Goal: Transaction & Acquisition: Obtain resource

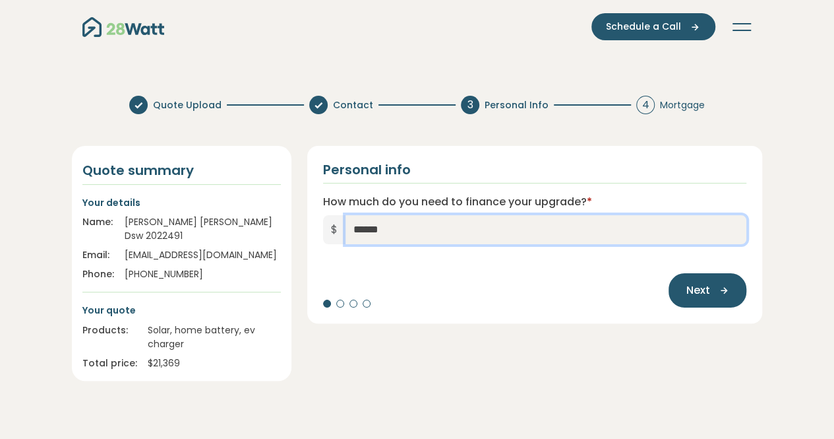
drag, startPoint x: 401, startPoint y: 235, endPoint x: 390, endPoint y: 232, distance: 11.1
click at [390, 232] on input "******" at bounding box center [547, 229] width 402 height 29
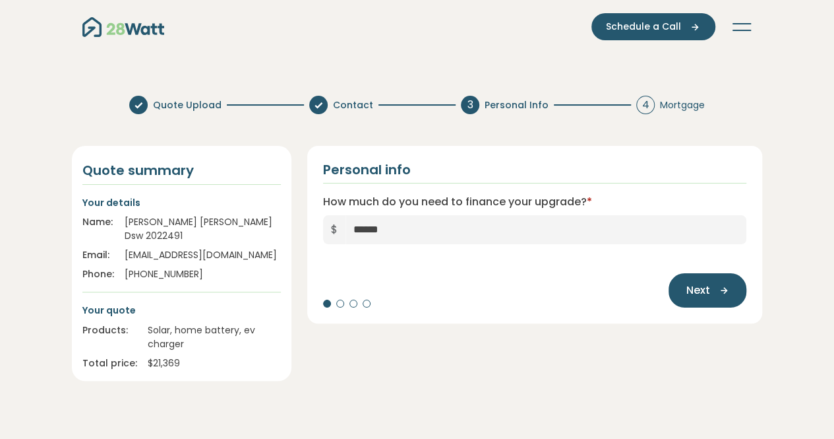
click at [710, 287] on button "Next" at bounding box center [708, 290] width 78 height 34
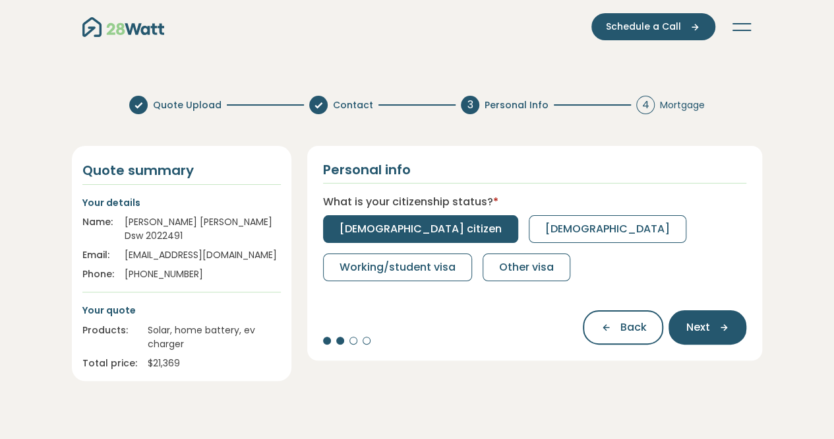
click at [398, 228] on span "[DEMOGRAPHIC_DATA] citizen" at bounding box center [421, 229] width 162 height 16
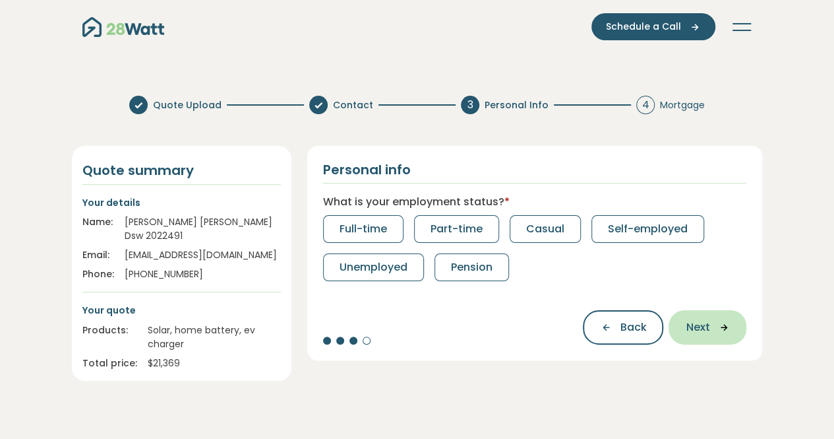
click at [706, 326] on span "Next" at bounding box center [698, 327] width 24 height 16
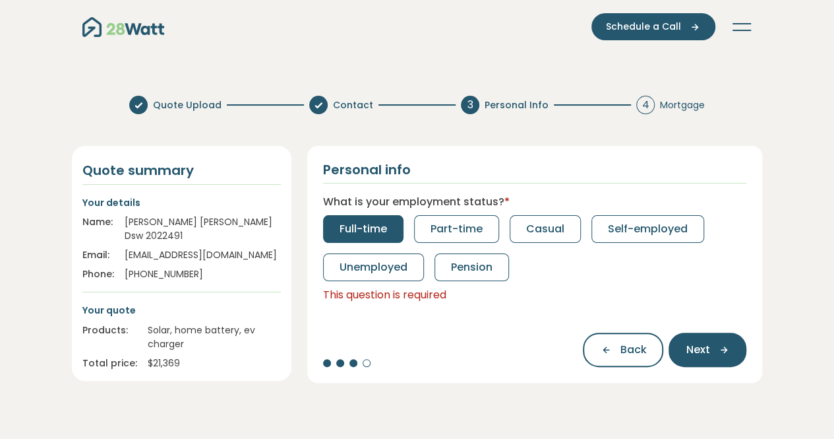
click at [382, 229] on span "Full-time" at bounding box center [363, 229] width 47 height 16
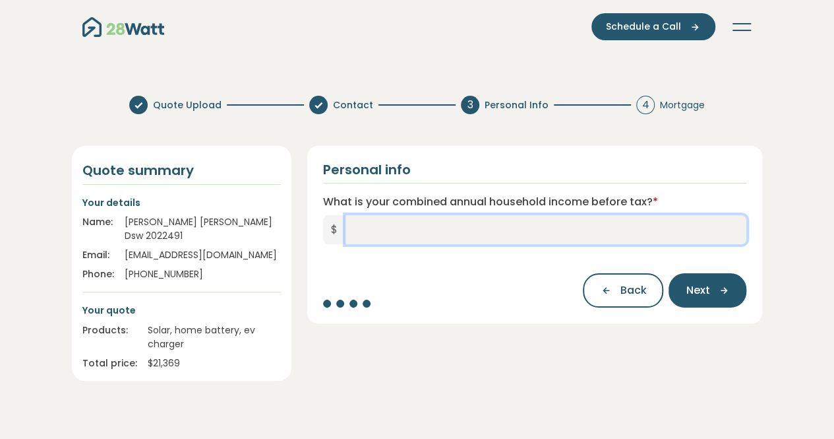
click at [437, 225] on input "What is your combined annual household income before tax? *" at bounding box center [547, 229] width 402 height 29
click at [367, 230] on input "*******" at bounding box center [547, 229] width 402 height 29
type input "*******"
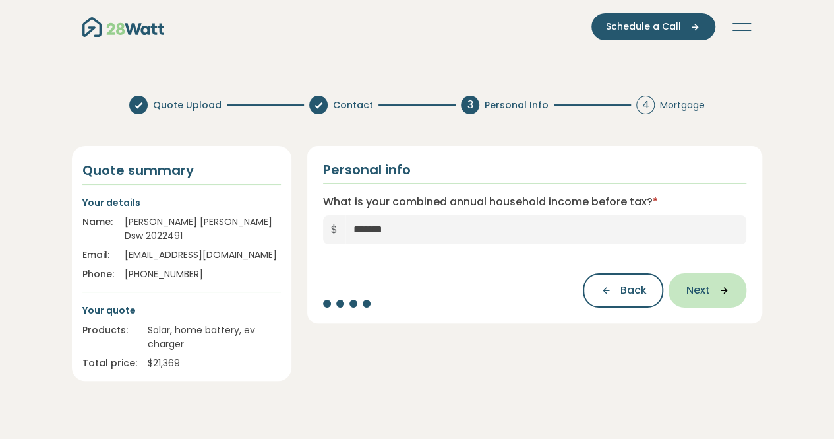
click at [708, 287] on span "Next" at bounding box center [698, 290] width 24 height 16
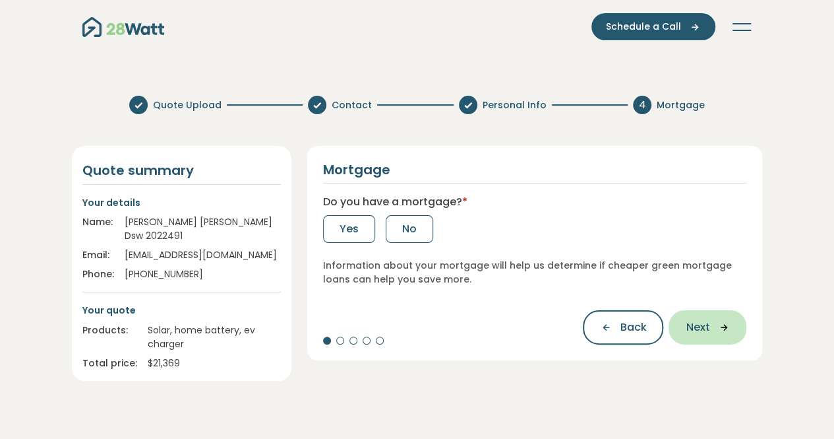
click at [700, 320] on span "Next" at bounding box center [698, 327] width 24 height 16
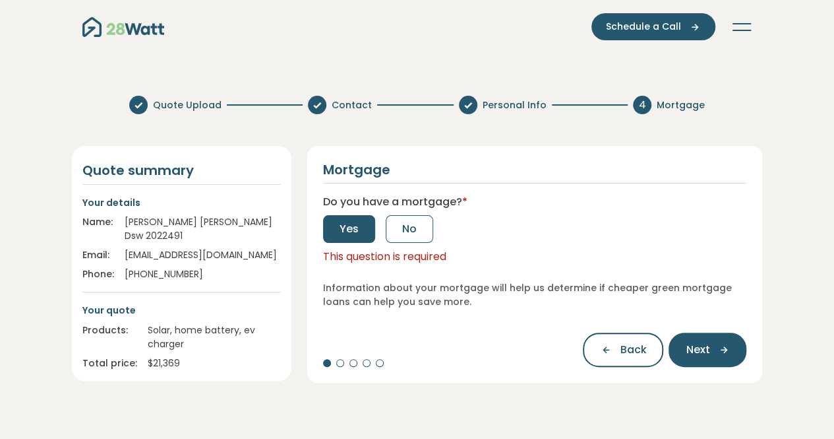
click at [351, 239] on button "Yes" at bounding box center [349, 229] width 52 height 28
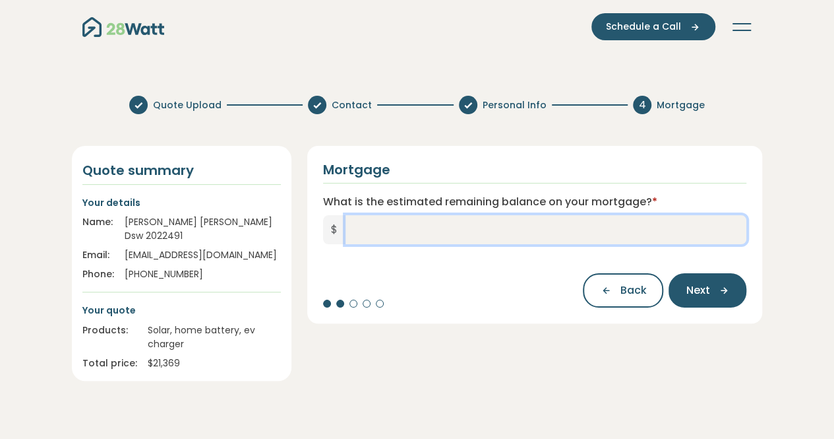
click at [383, 226] on input "What is the estimated remaining balance on your mortgage? *" at bounding box center [547, 229] width 402 height 29
type input "*******"
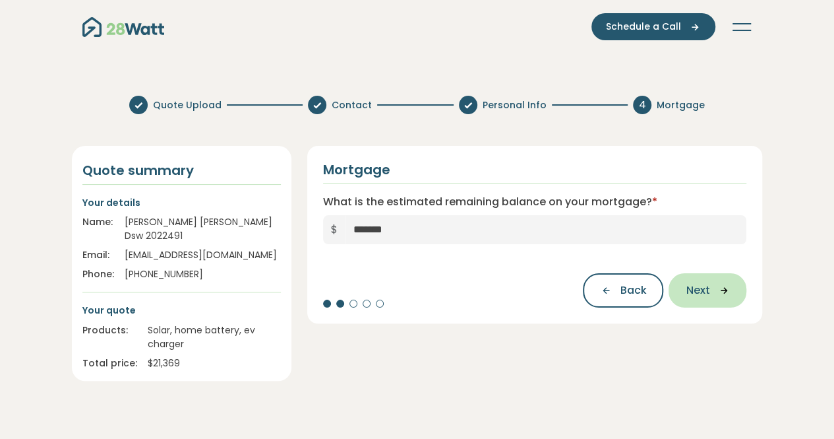
click at [716, 290] on icon "button" at bounding box center [720, 290] width 20 height 12
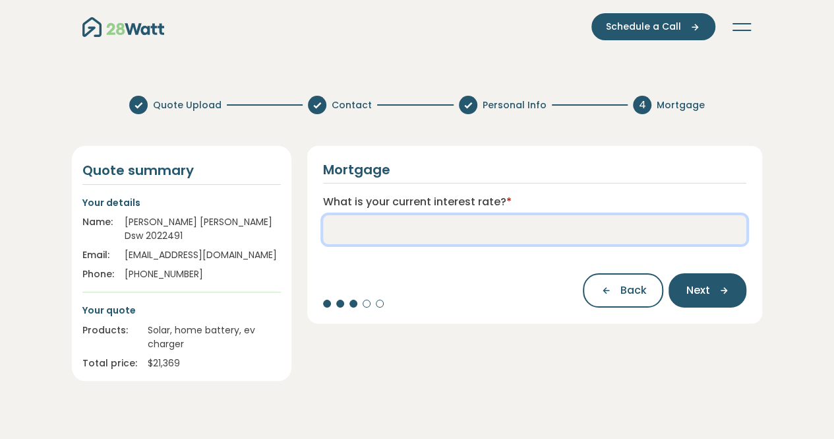
click at [520, 237] on input "What is your current interest rate? *" at bounding box center [535, 229] width 424 height 29
type input "***"
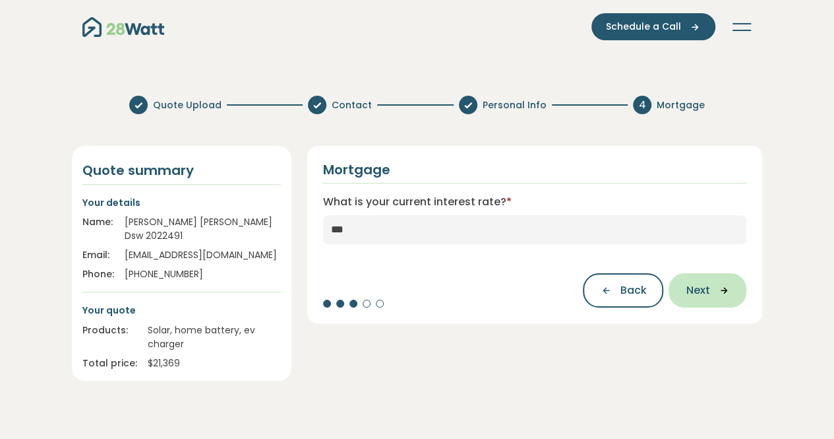
click at [735, 293] on button "Next" at bounding box center [708, 290] width 78 height 34
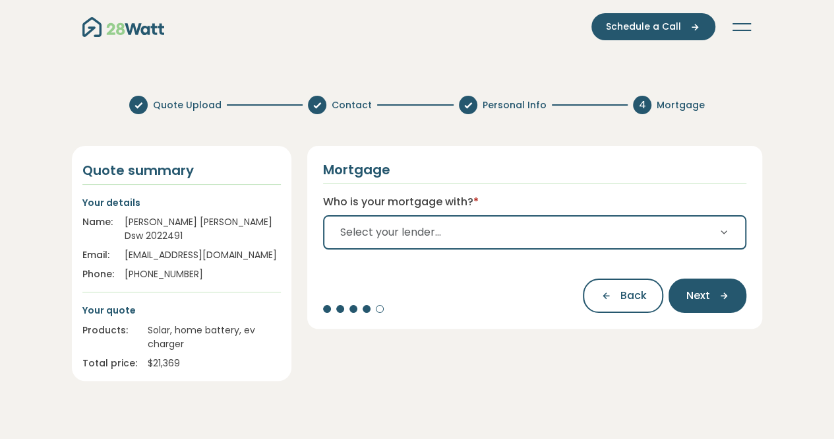
click at [411, 226] on span "Select your lender..." at bounding box center [390, 232] width 101 height 16
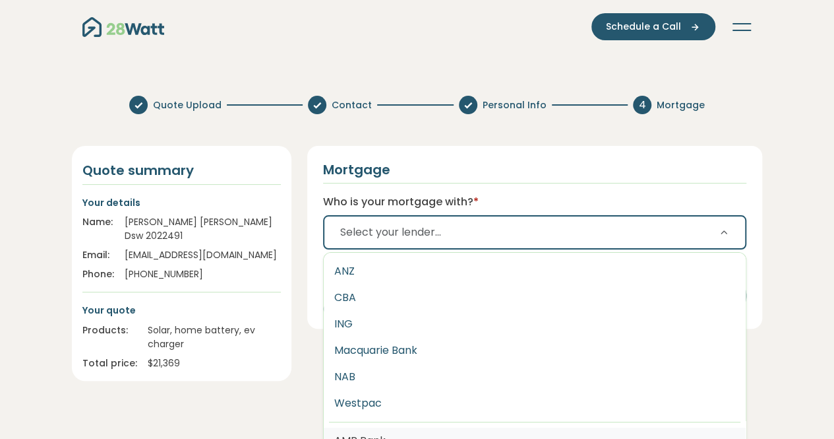
scroll to position [132, 0]
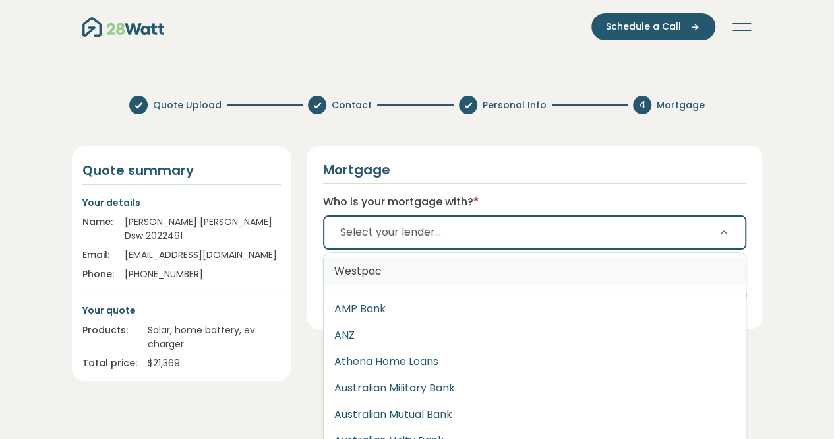
click at [381, 276] on button "Westpac" at bounding box center [535, 271] width 423 height 26
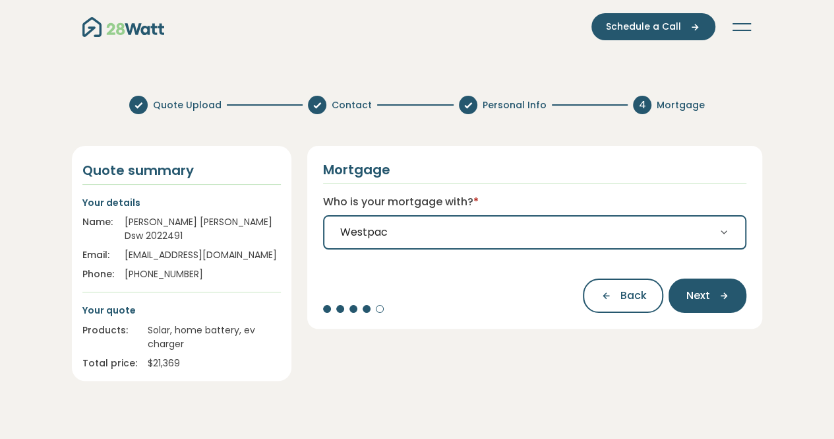
click at [689, 291] on span "Next" at bounding box center [698, 296] width 24 height 16
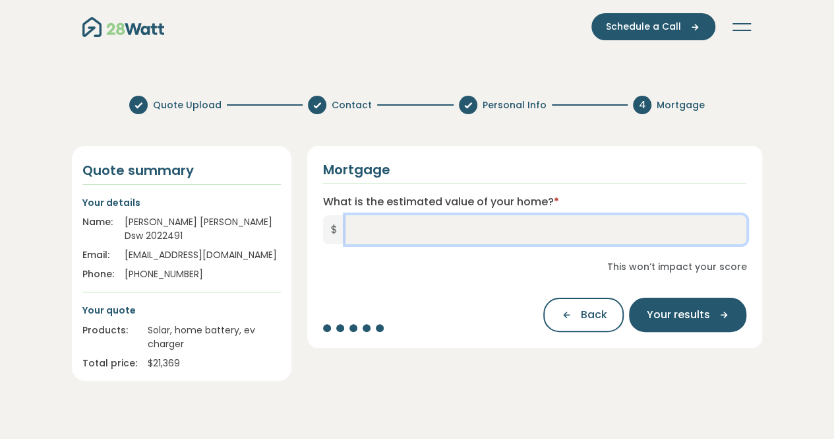
click at [522, 237] on input "What is the estimated value of your home? *" at bounding box center [547, 229] width 402 height 29
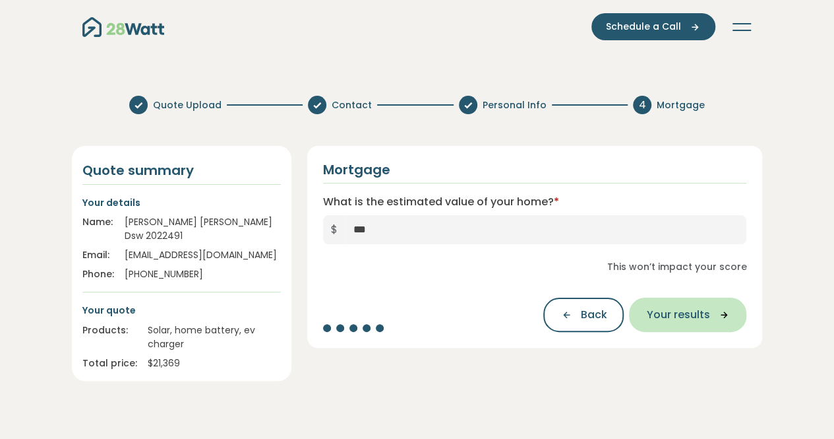
click at [717, 319] on icon "button" at bounding box center [720, 315] width 20 height 12
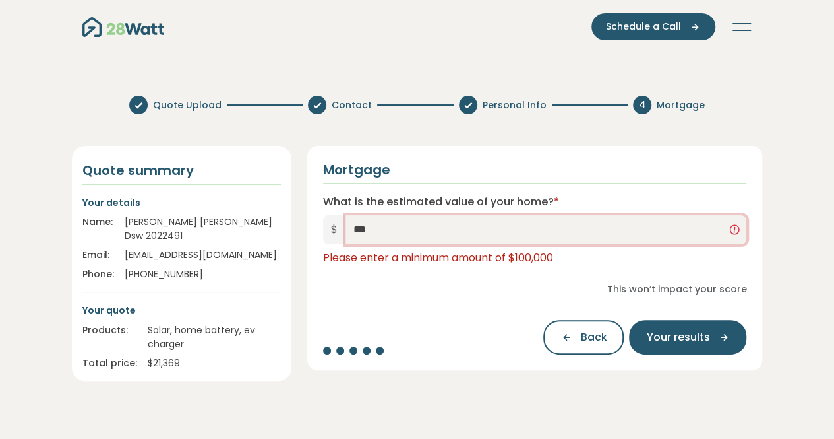
click at [429, 230] on input "***" at bounding box center [547, 229] width 402 height 29
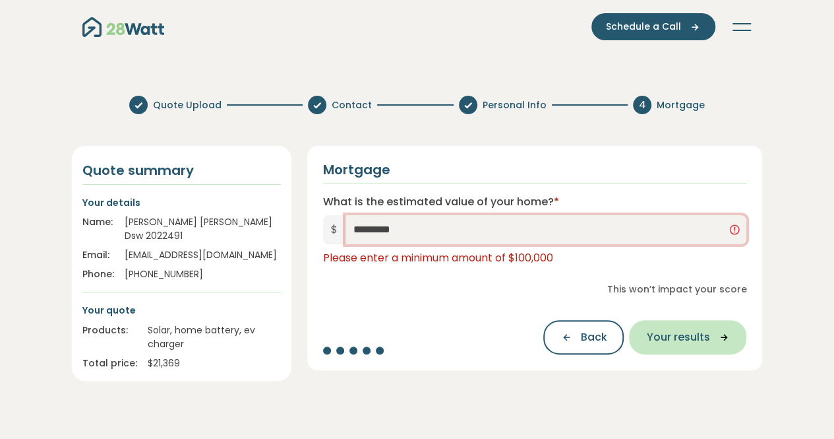
type input "*********"
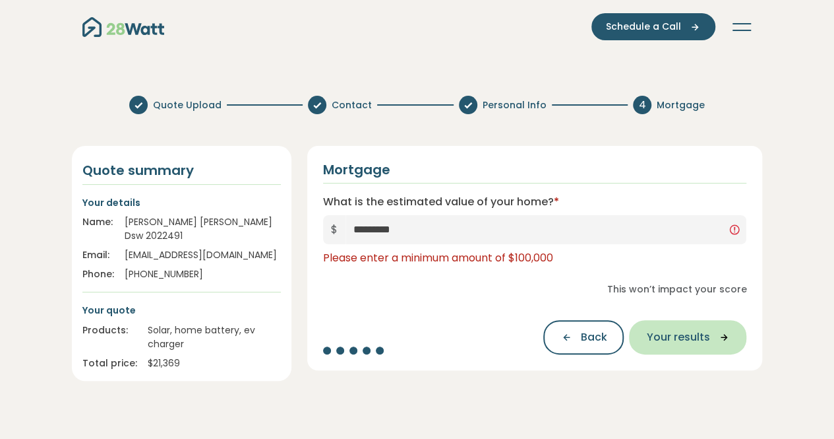
click at [692, 324] on button "Your results" at bounding box center [687, 337] width 117 height 34
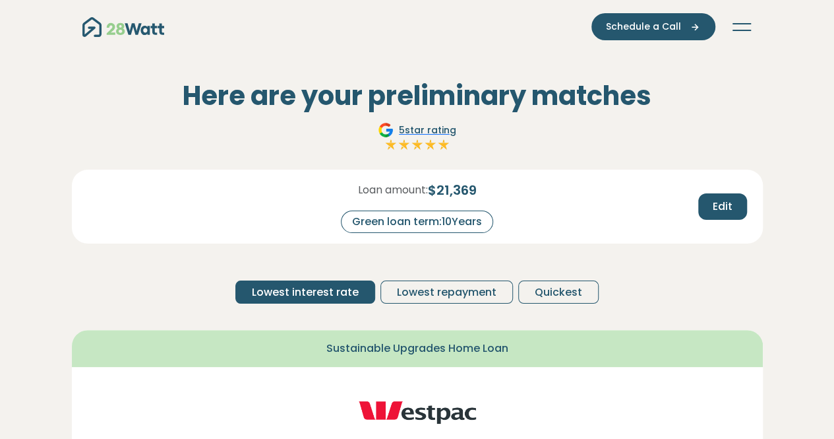
click at [460, 219] on div "Green loan term: 10 Years" at bounding box center [417, 221] width 152 height 22
click at [532, 288] on button "Quickest" at bounding box center [558, 291] width 80 height 23
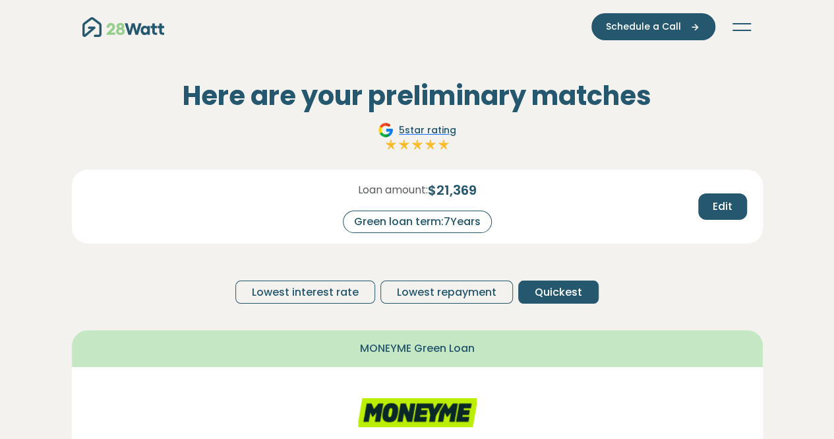
click at [415, 222] on div "Green loan term: 7 Years" at bounding box center [417, 221] width 149 height 22
click at [338, 295] on span "Lowest interest rate" at bounding box center [305, 292] width 107 height 16
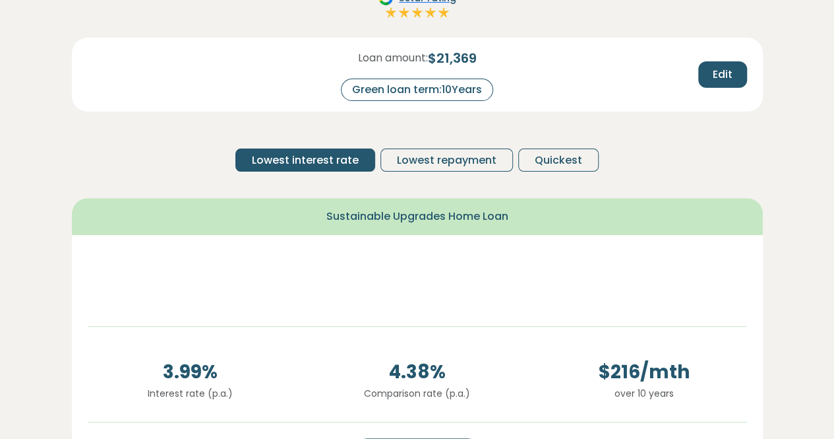
scroll to position [198, 0]
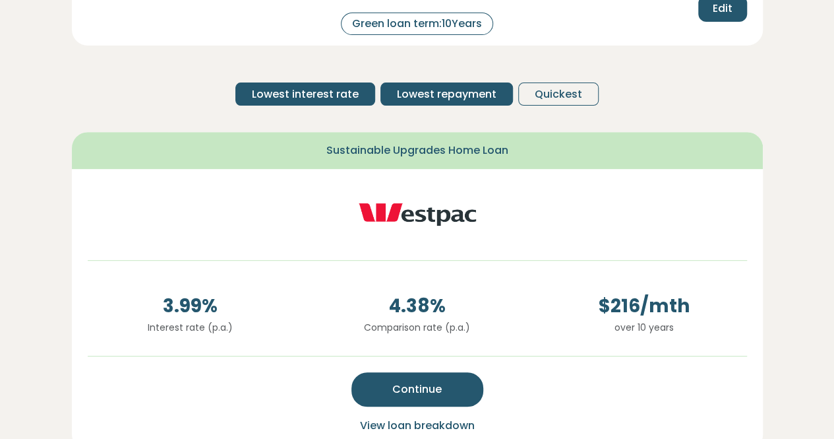
click at [438, 96] on span "Lowest repayment" at bounding box center [447, 94] width 100 height 16
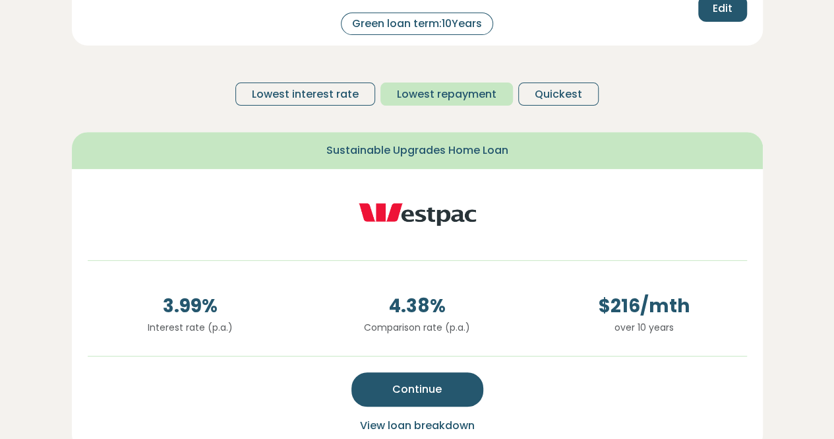
click at [421, 86] on span "Lowest repayment" at bounding box center [447, 94] width 100 height 16
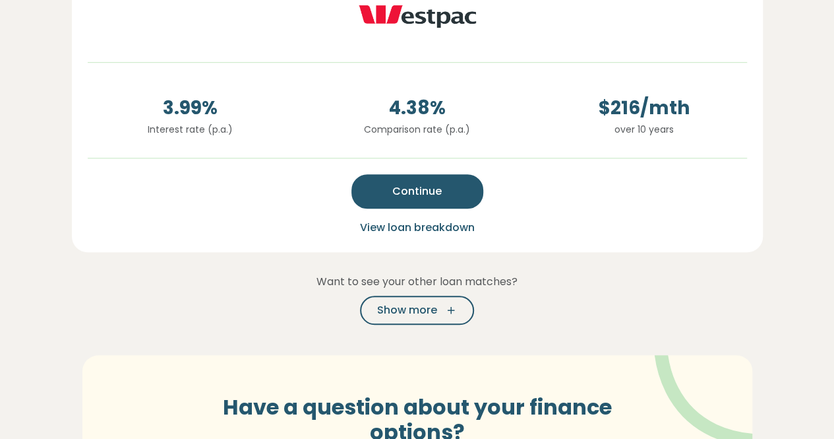
scroll to position [0, 0]
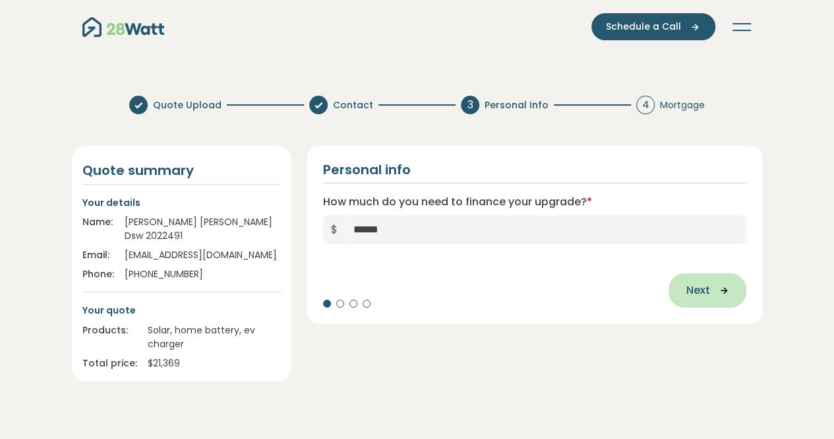
click at [694, 278] on button "Next" at bounding box center [708, 290] width 78 height 34
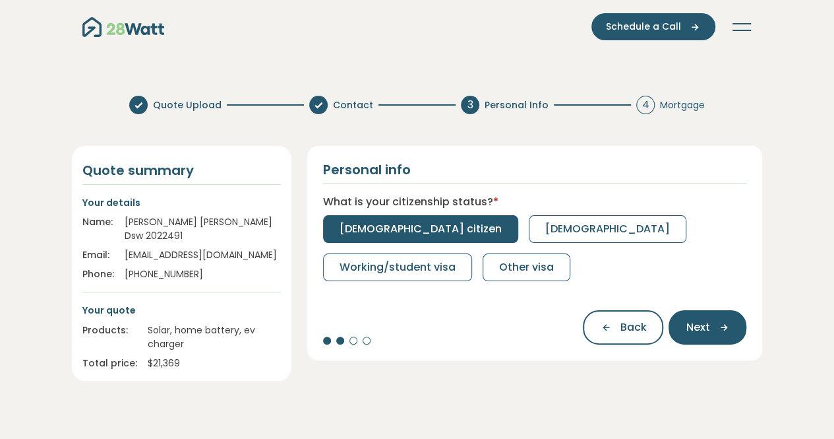
click at [396, 235] on span "[DEMOGRAPHIC_DATA] citizen" at bounding box center [421, 229] width 162 height 16
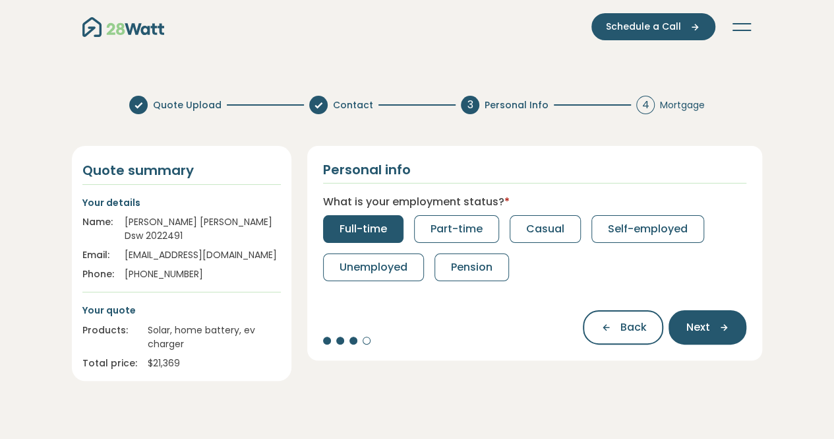
drag, startPoint x: 357, startPoint y: 230, endPoint x: 367, endPoint y: 229, distance: 10.0
click at [357, 230] on span "Full-time" at bounding box center [363, 229] width 47 height 16
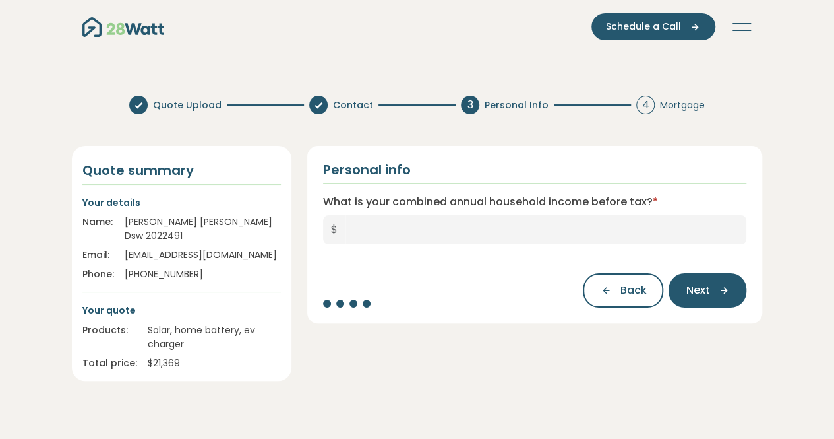
click at [398, 255] on div "Personal info What is your combined annual household income before tax? * $ Bac…" at bounding box center [535, 234] width 456 height 177
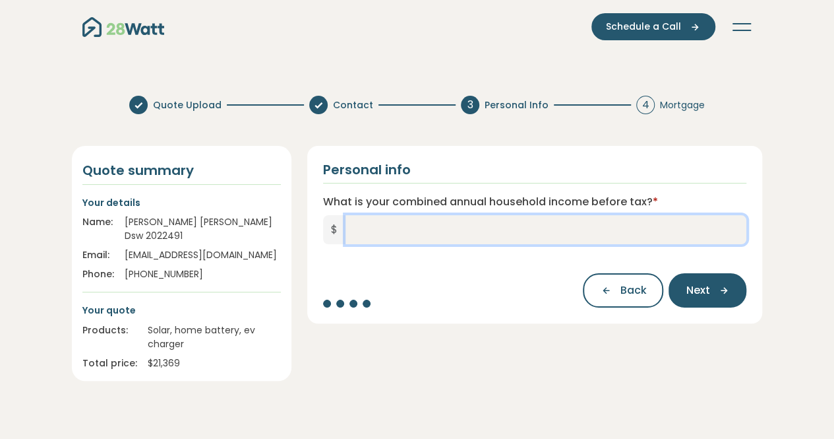
click at [379, 241] on input "What is your combined annual household income before tax? *" at bounding box center [547, 229] width 402 height 29
type input "*******"
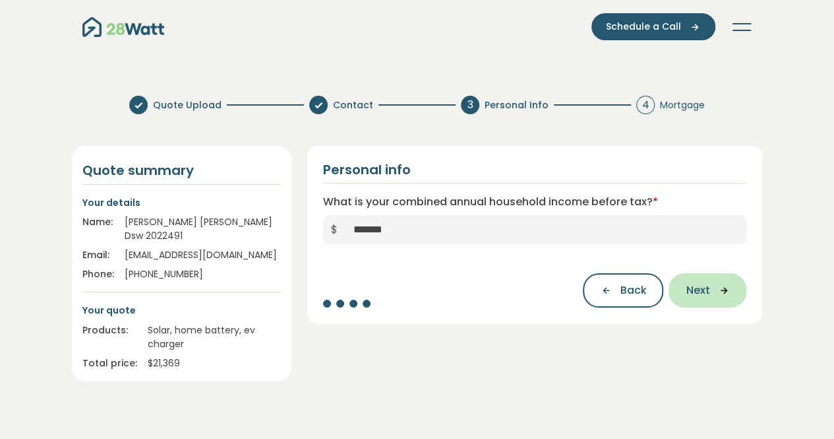
click at [696, 290] on span "Next" at bounding box center [698, 290] width 24 height 16
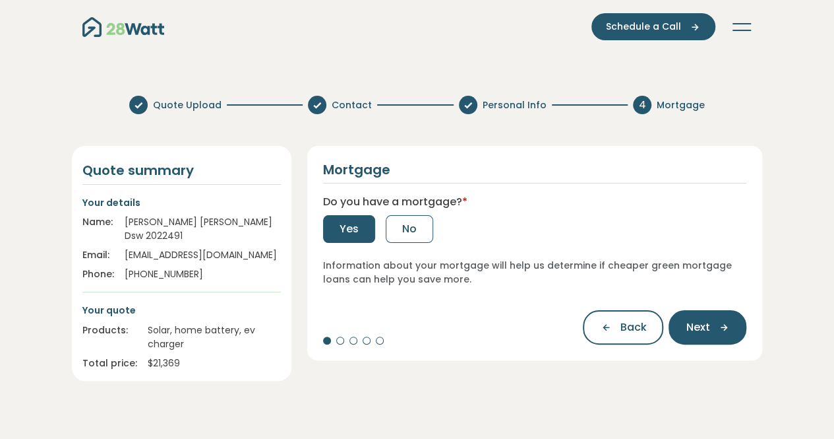
click at [347, 237] on button "Yes" at bounding box center [349, 229] width 52 height 28
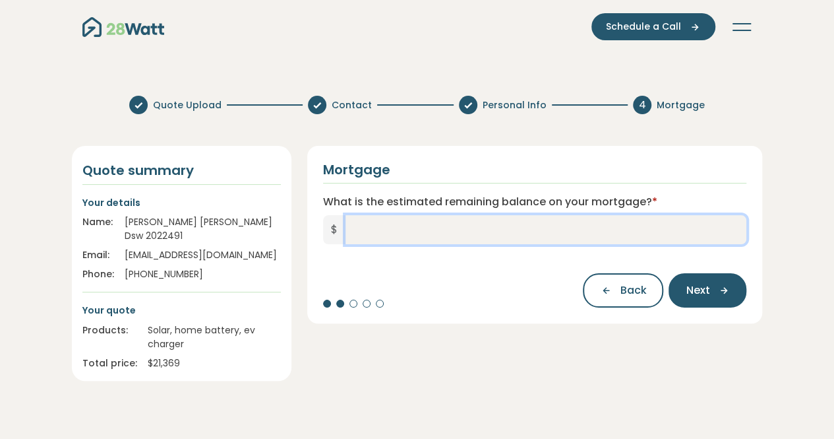
click at [423, 228] on input "What is the estimated remaining balance on your mortgage? *" at bounding box center [547, 229] width 402 height 29
type input "*"
type input "*********"
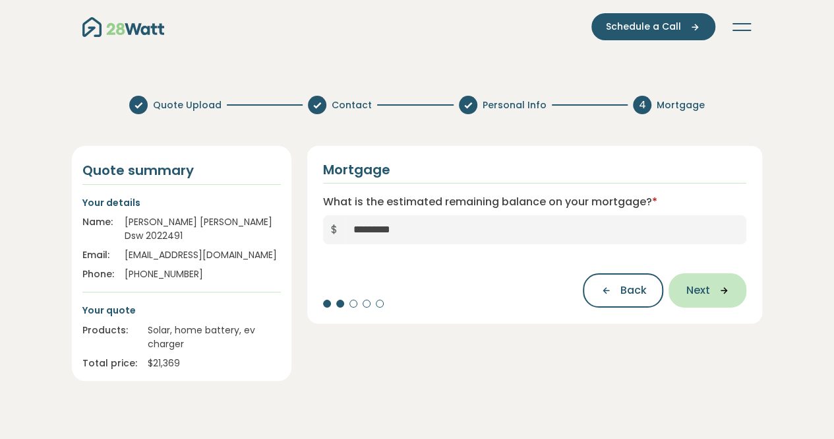
drag, startPoint x: 715, startPoint y: 279, endPoint x: 708, endPoint y: 284, distance: 8.0
click at [715, 283] on button "Next" at bounding box center [708, 290] width 78 height 34
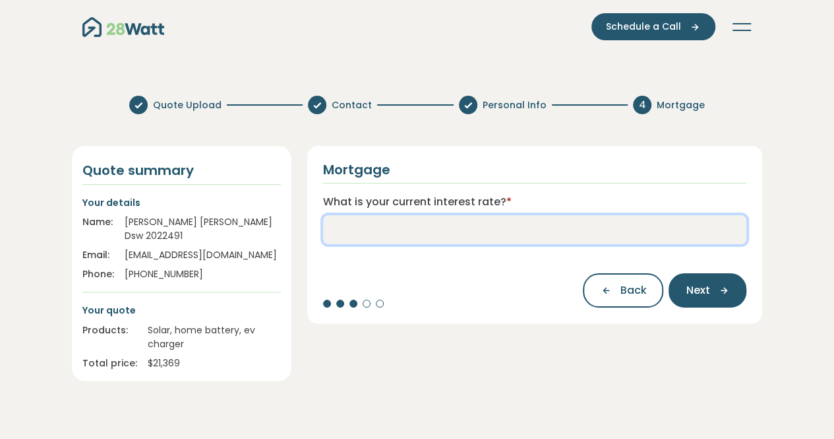
click at [412, 240] on input "What is your current interest rate? *" at bounding box center [535, 229] width 424 height 29
type input "***"
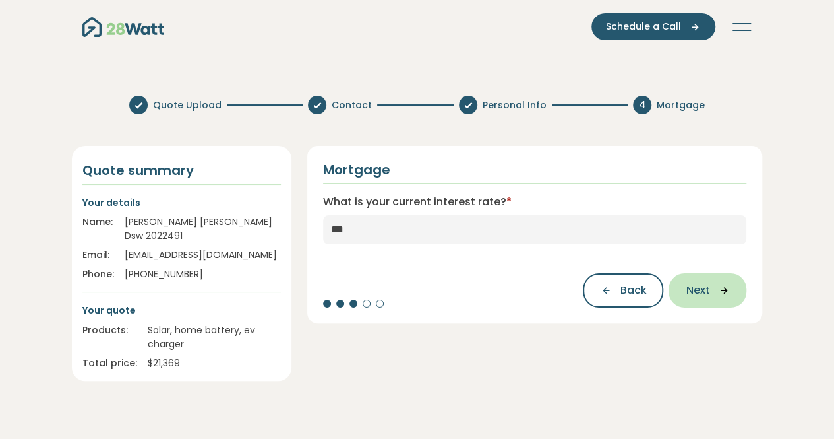
click at [724, 290] on icon "button" at bounding box center [720, 290] width 20 height 12
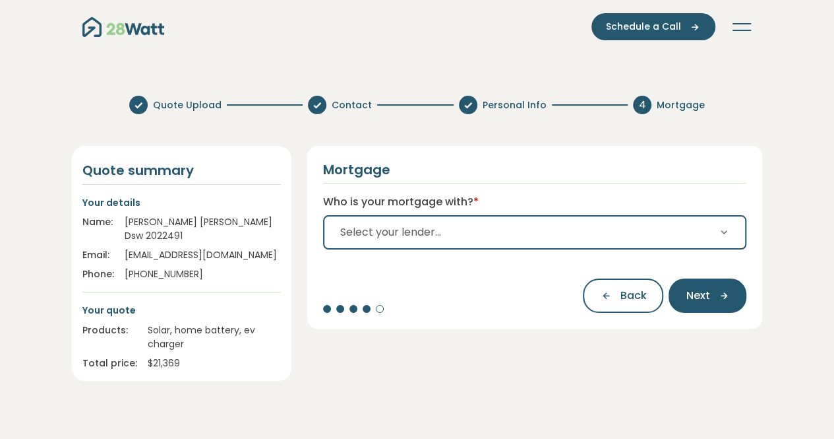
click at [363, 233] on span "Select your lender..." at bounding box center [390, 232] width 101 height 16
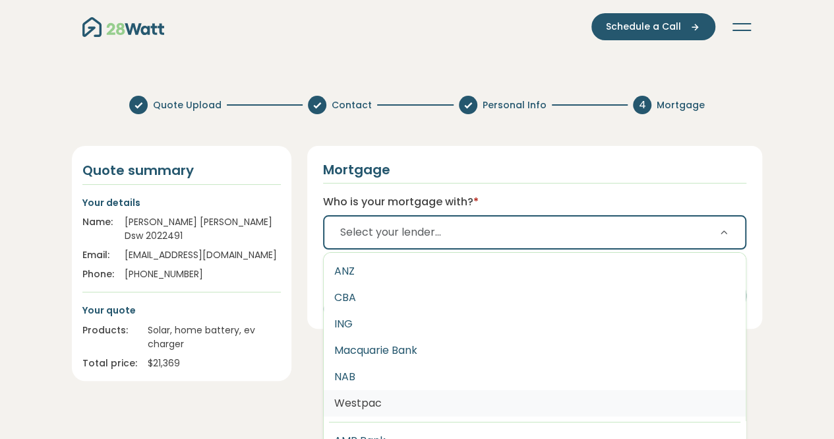
click at [394, 410] on button "Westpac" at bounding box center [535, 403] width 423 height 26
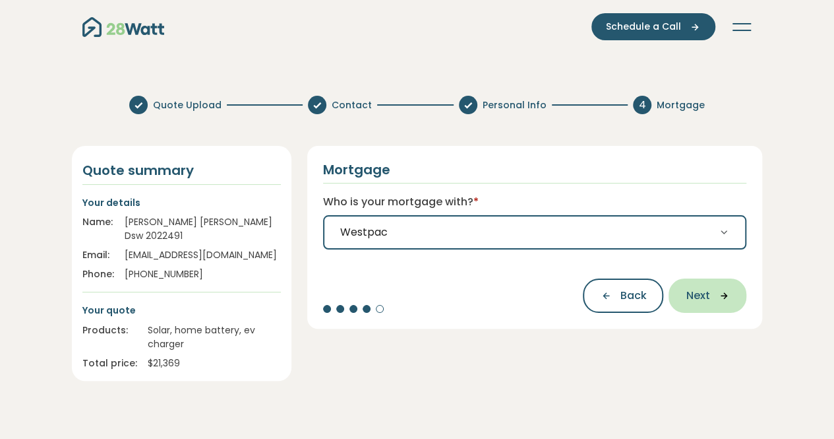
click at [705, 288] on span "Next" at bounding box center [698, 296] width 24 height 16
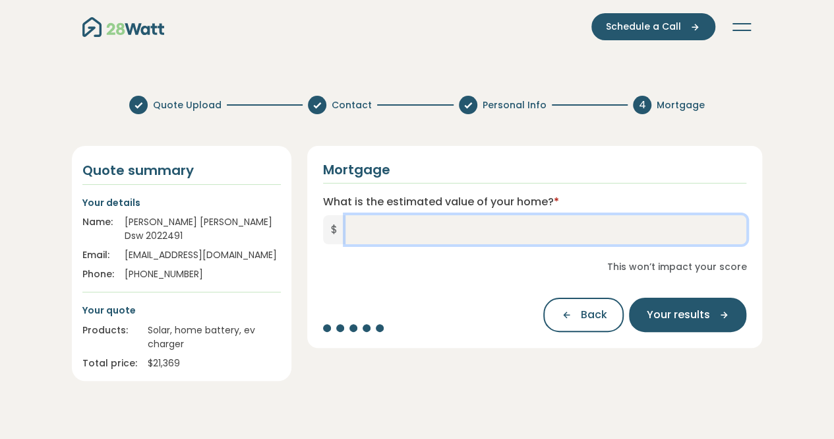
click at [410, 235] on input "What is the estimated value of your home? *" at bounding box center [547, 229] width 402 height 29
type input "*********"
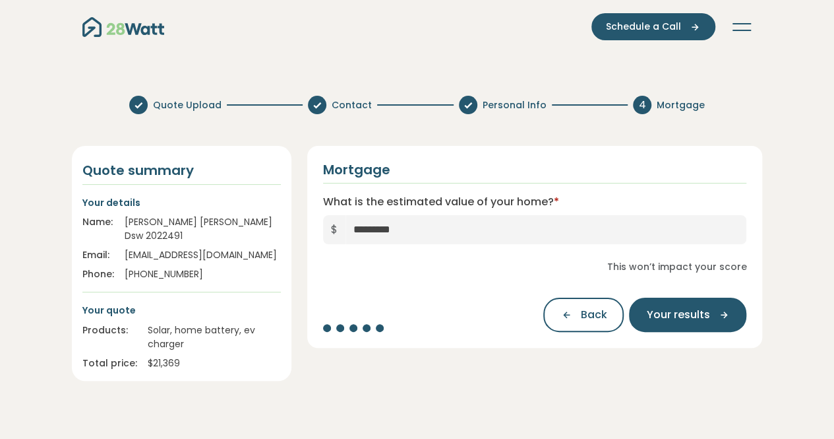
click at [707, 332] on div "Mortgage What is the estimated value of your home? * $ ********* This won’t imp…" at bounding box center [535, 247] width 456 height 202
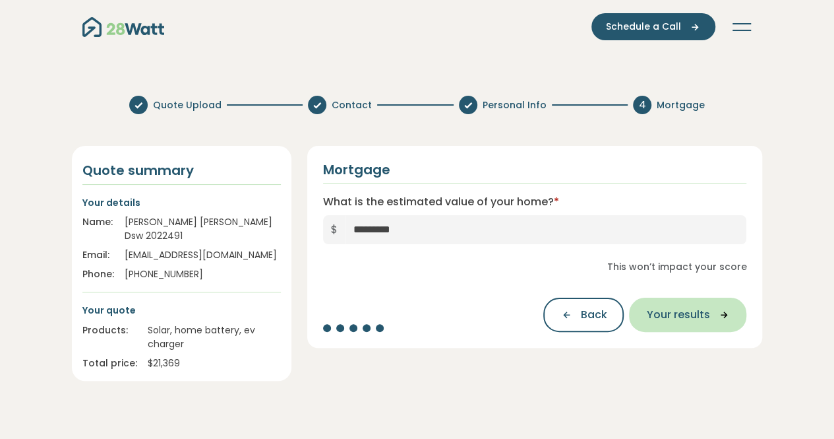
click at [677, 311] on span "Your results" at bounding box center [677, 315] width 63 height 16
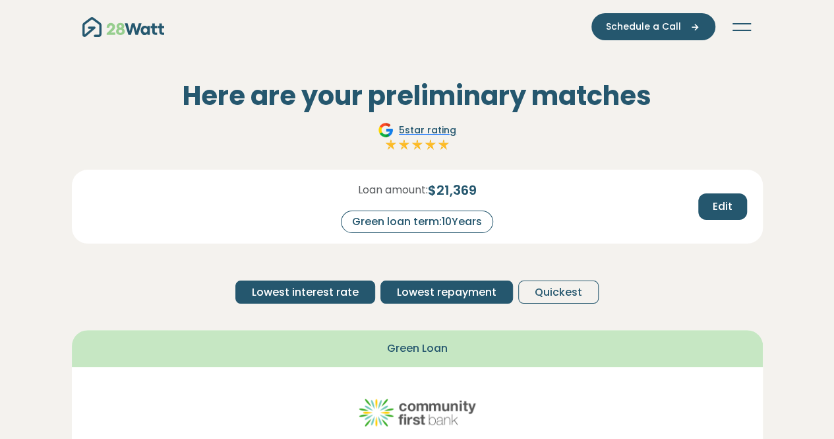
scroll to position [66, 0]
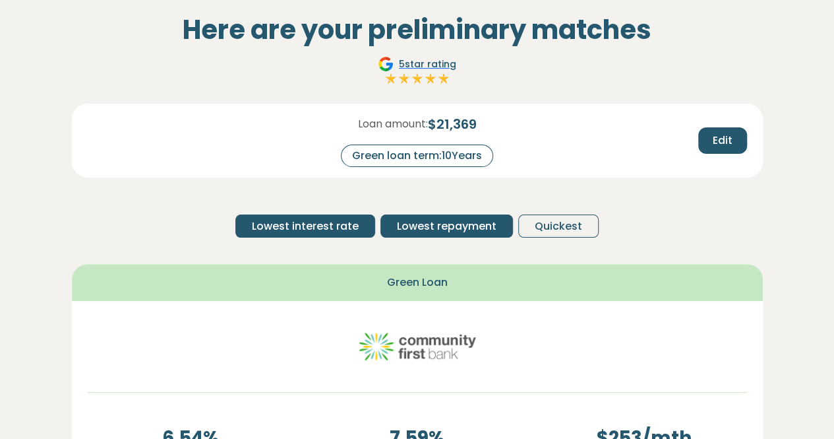
click at [422, 225] on span "Lowest repayment" at bounding box center [447, 226] width 100 height 16
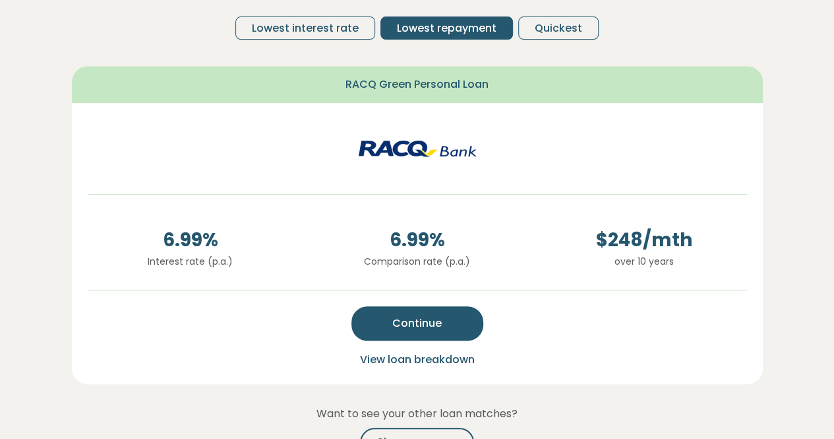
scroll to position [0, 0]
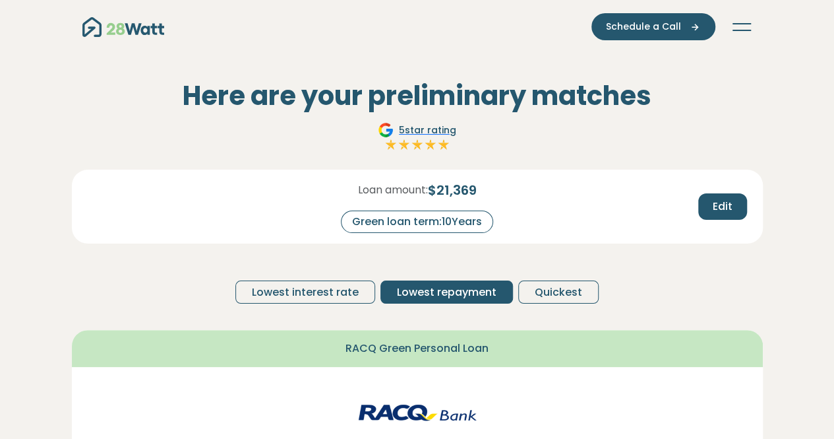
click at [298, 307] on div "Loan amount: $ 21,369 Green loan term: 10 Years Edit Lowest interest rate Lowes…" at bounding box center [417, 241] width 691 height 144
click at [299, 296] on span "Lowest interest rate" at bounding box center [305, 292] width 107 height 16
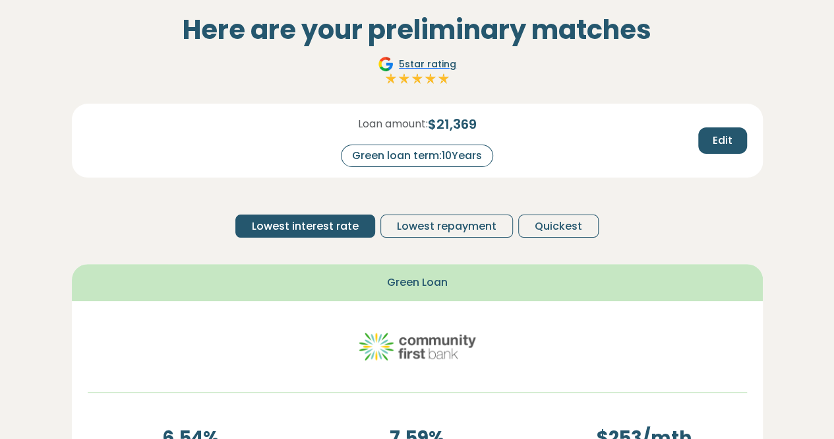
scroll to position [132, 0]
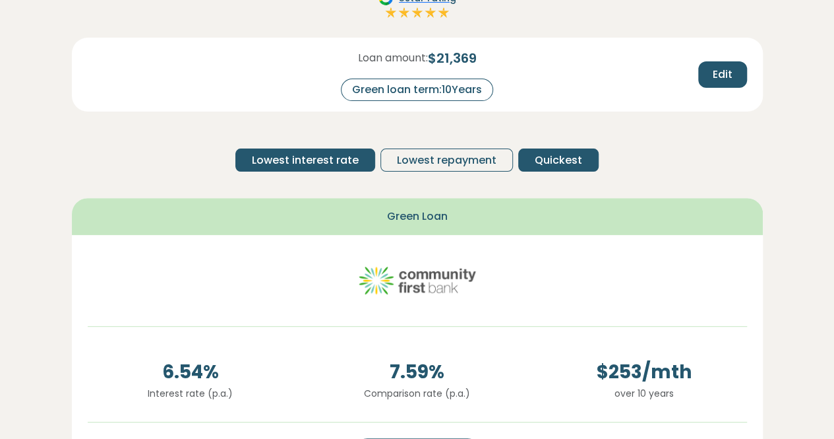
click at [550, 154] on span "Quickest" at bounding box center [558, 160] width 47 height 16
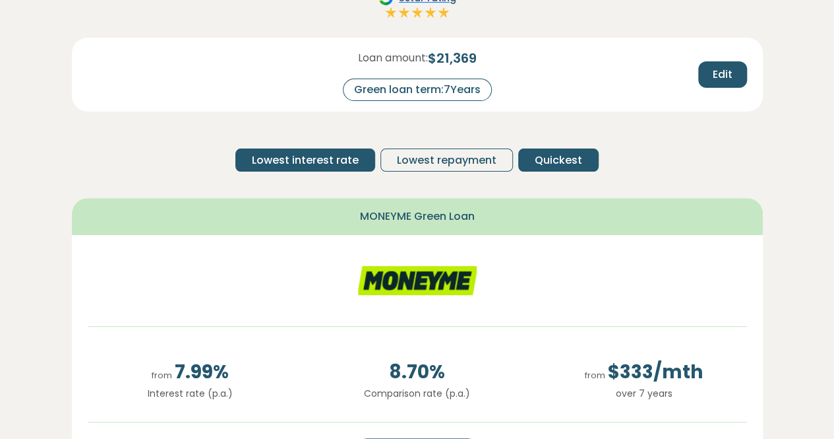
click at [335, 168] on button "Lowest interest rate" at bounding box center [305, 159] width 140 height 23
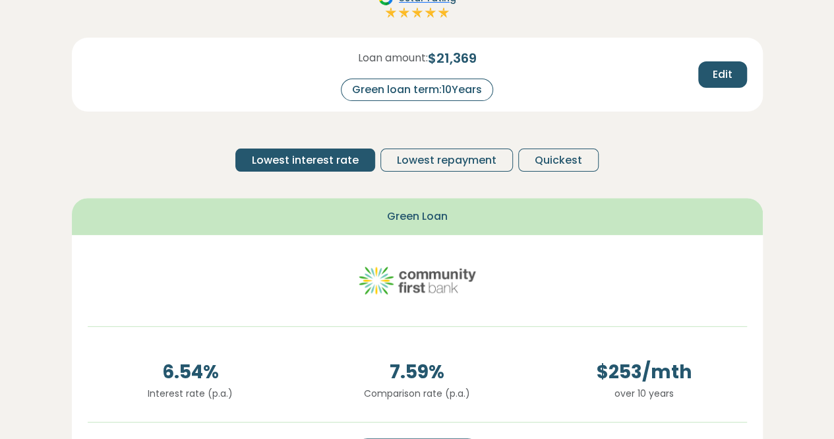
scroll to position [330, 0]
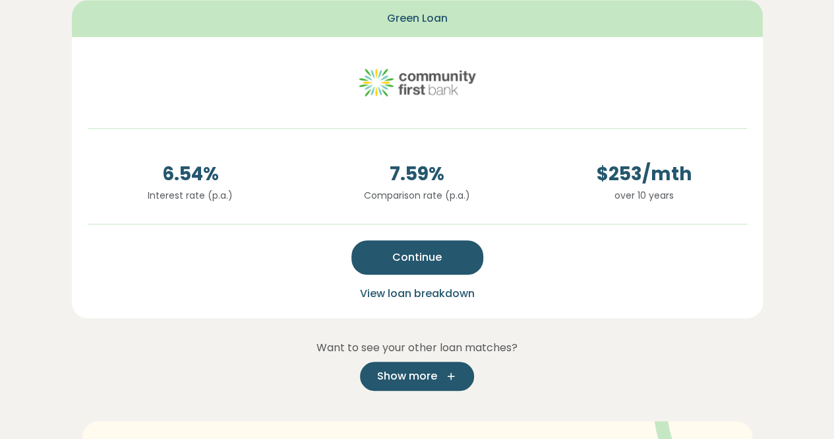
click at [437, 375] on icon "button" at bounding box center [447, 376] width 20 height 12
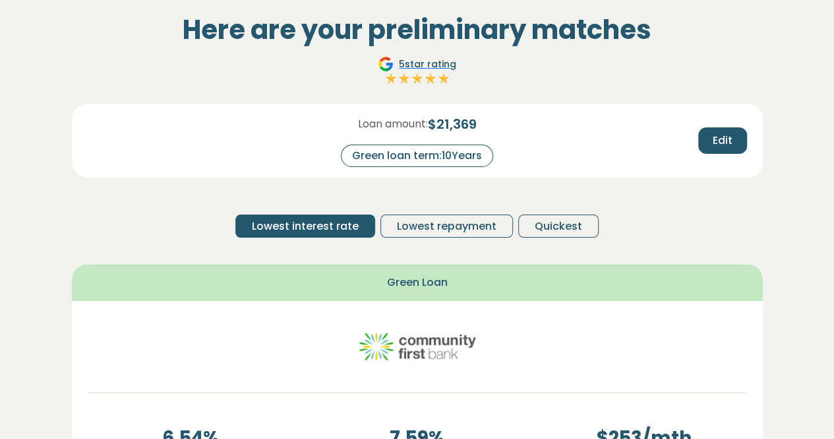
scroll to position [132, 0]
